Goal: Task Accomplishment & Management: Use online tool/utility

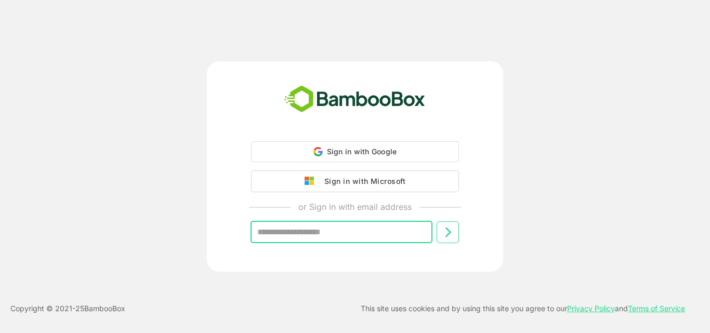
click at [323, 239] on input "text" at bounding box center [342, 232] width 182 height 22
type input "**********"
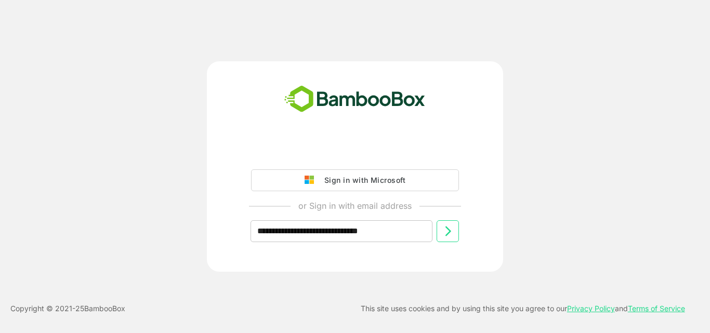
click at [446, 236] on icon at bounding box center [448, 231] width 6 height 10
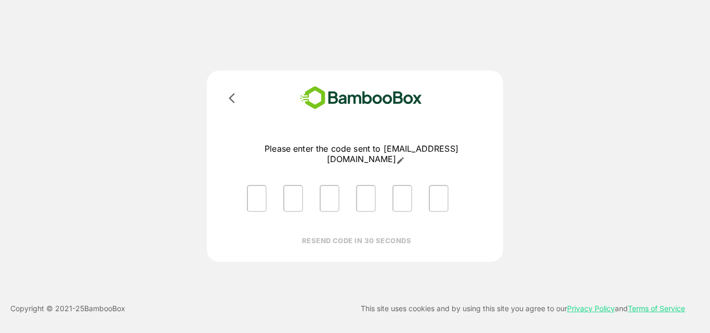
click at [230, 204] on div "Please enter the code sent to [EMAIL_ADDRESS][DOMAIN_NAME] RESEND CODE IN 30 SE…" at bounding box center [355, 166] width 296 height 191
click at [255, 200] on input "Please enter OTP character 1" at bounding box center [257, 198] width 20 height 27
type input "*"
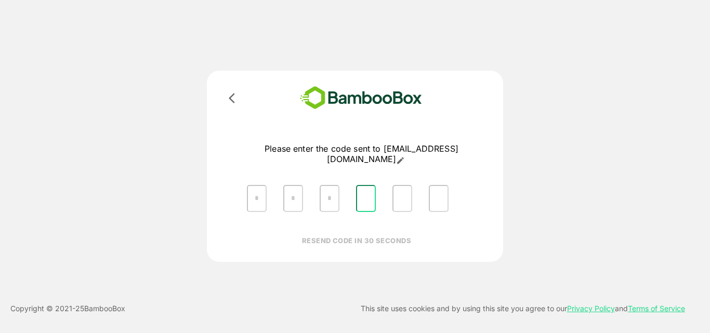
type input "*"
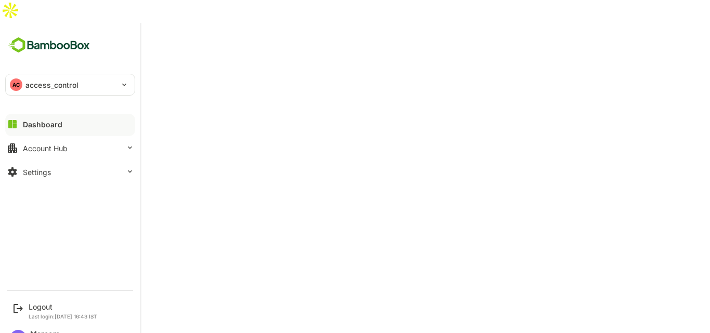
click at [80, 74] on div "AC access_control" at bounding box center [64, 84] width 116 height 21
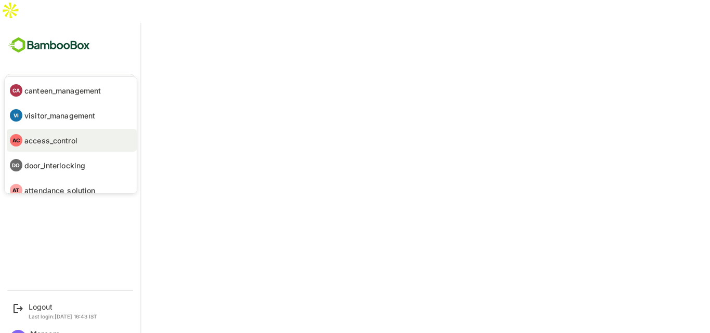
click at [52, 188] on p "attendance_solution" at bounding box center [59, 190] width 71 height 11
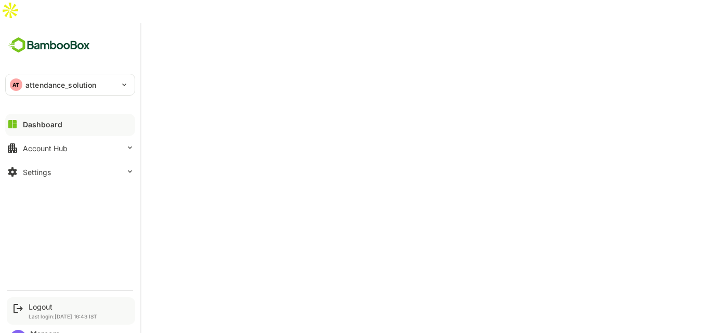
click at [26, 297] on div "Logout Last login: [DATE] 16:43 IST" at bounding box center [71, 311] width 128 height 28
click at [48, 303] on div "Logout" at bounding box center [63, 307] width 69 height 9
